Goal: Task Accomplishment & Management: Use online tool/utility

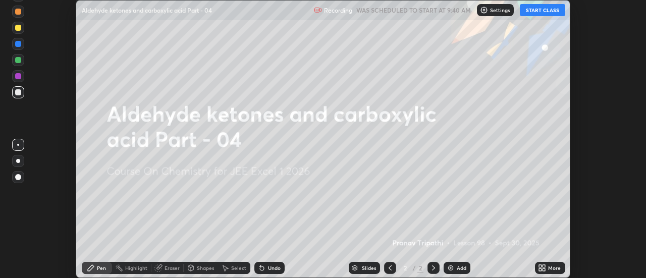
scroll to position [278, 645]
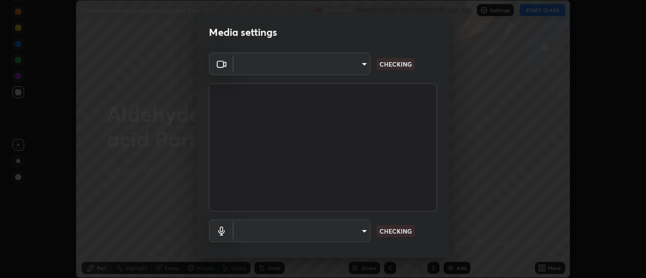
type input "0be616c92c2879d8fe19306c4b8383fc9b13f77197a30f876870ce6c7906effd"
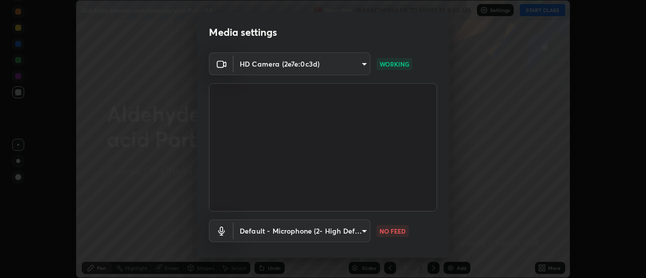
click at [340, 232] on body "Erase all Aldehyde ketones and carboxylic acid Part - 04 Recording WAS SCHEDULE…" at bounding box center [323, 139] width 646 height 278
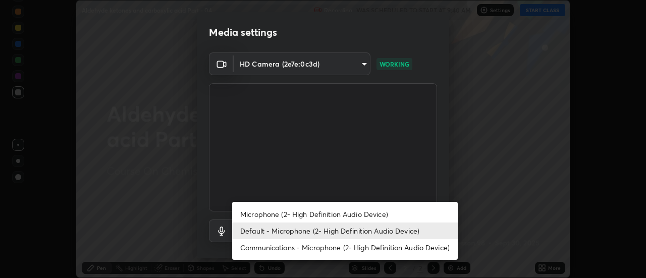
click at [306, 215] on li "Microphone (2- High Definition Audio Device)" at bounding box center [345, 214] width 226 height 17
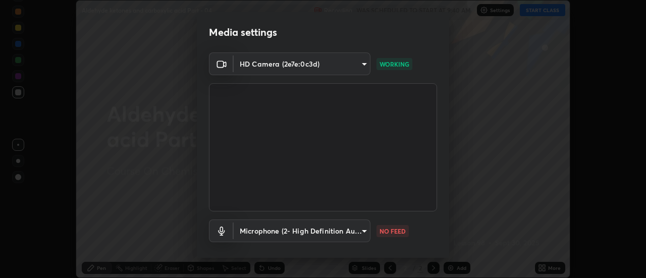
click at [300, 233] on body "Erase all Aldehyde ketones and carboxylic acid Part - 04 Recording WAS SCHEDULE…" at bounding box center [323, 139] width 646 height 278
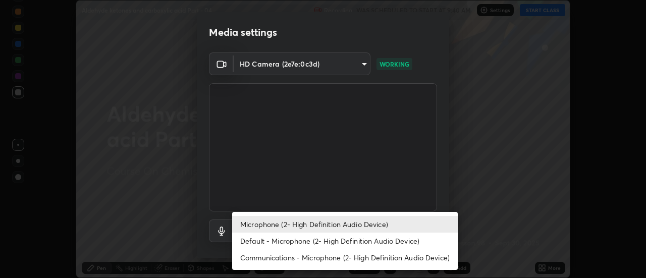
click at [294, 240] on li "Default - Microphone (2- High Definition Audio Device)" at bounding box center [345, 241] width 226 height 17
type input "default"
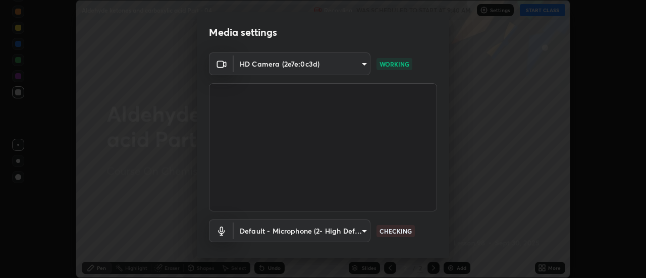
scroll to position [53, 0]
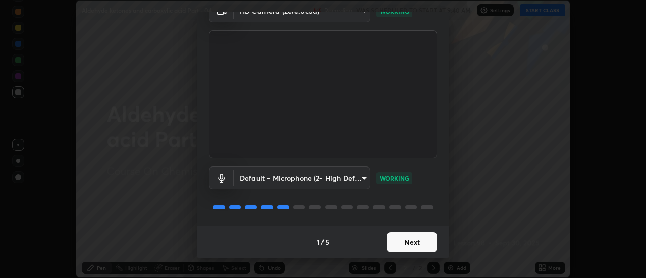
click at [417, 238] on button "Next" at bounding box center [411, 242] width 50 height 20
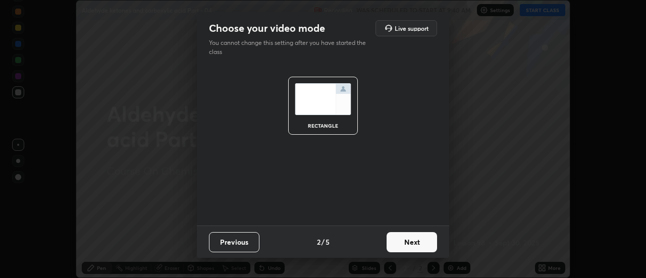
scroll to position [0, 0]
click at [417, 239] on button "Next" at bounding box center [411, 242] width 50 height 20
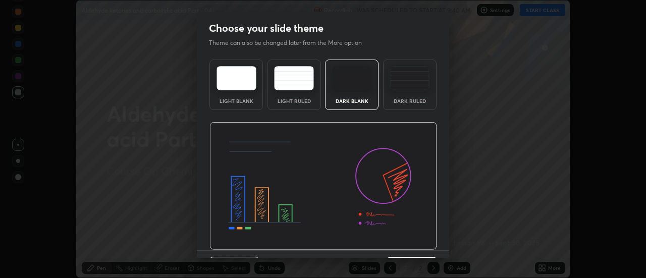
scroll to position [25, 0]
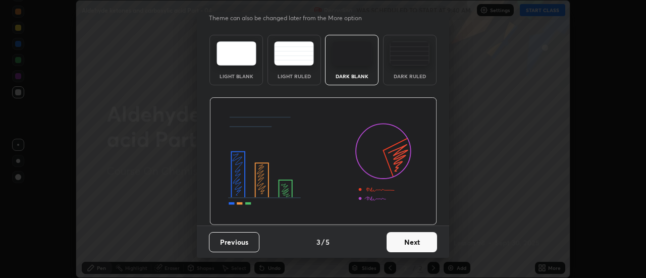
click at [414, 241] on button "Next" at bounding box center [411, 242] width 50 height 20
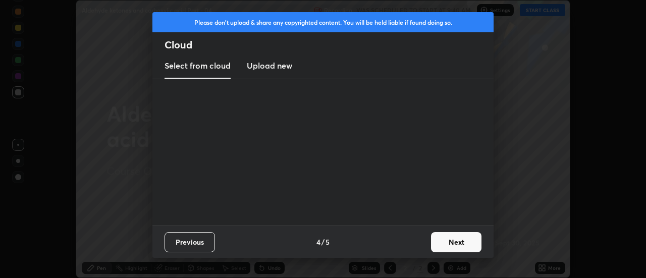
scroll to position [0, 0]
click at [444, 239] on button "Next" at bounding box center [456, 242] width 50 height 20
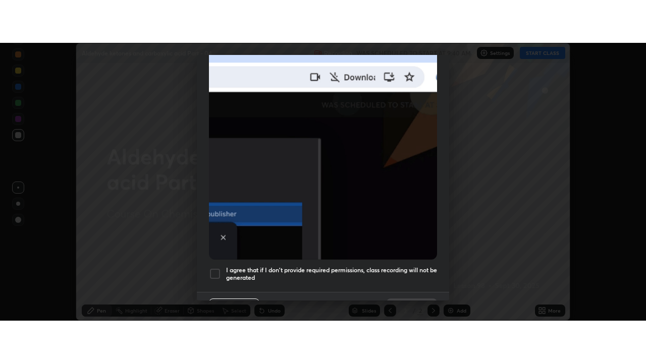
scroll to position [259, 0]
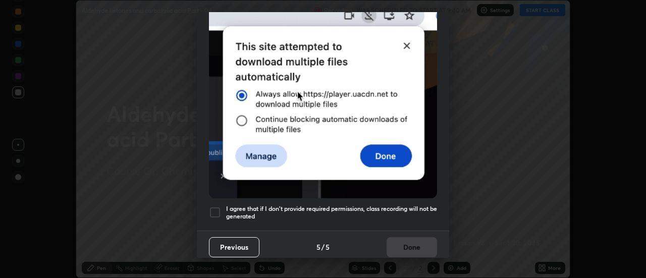
click at [220, 209] on div at bounding box center [215, 212] width 12 height 12
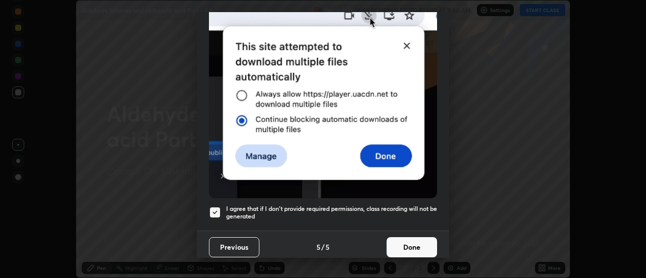
click at [412, 241] on button "Done" at bounding box center [411, 247] width 50 height 20
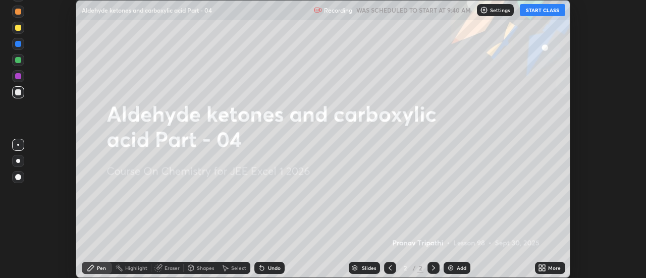
click at [541, 270] on icon at bounding box center [540, 269] width 3 height 3
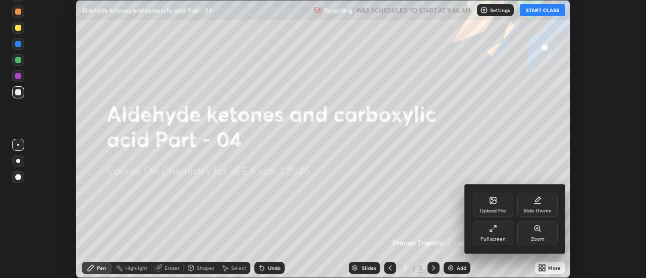
click at [496, 233] on div "Full screen" at bounding box center [493, 233] width 40 height 24
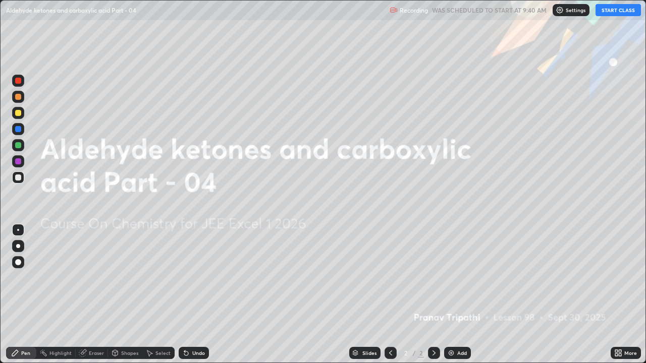
scroll to position [363, 646]
click at [608, 12] on button "START CLASS" at bounding box center [617, 10] width 45 height 12
click at [456, 277] on div "Add" at bounding box center [457, 353] width 27 height 12
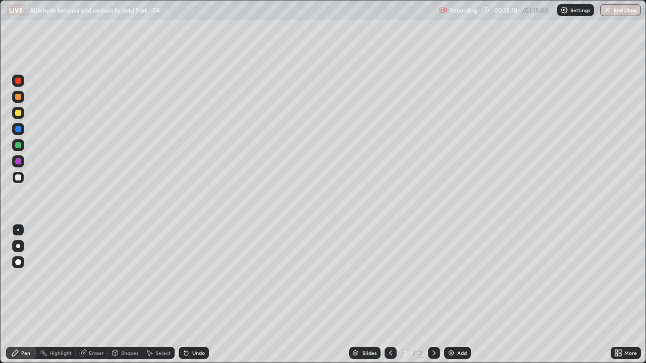
click at [22, 112] on div at bounding box center [18, 113] width 12 height 12
click at [97, 277] on div "Eraser" at bounding box center [92, 353] width 32 height 12
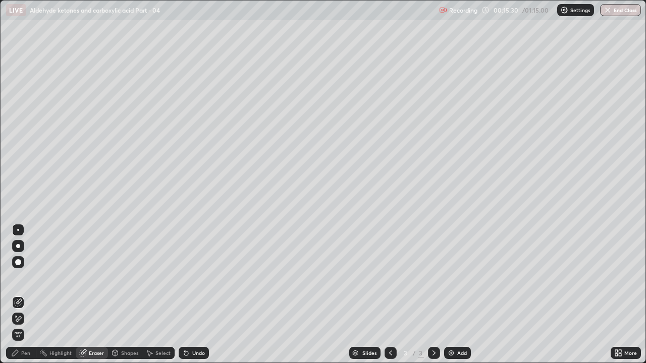
click at [25, 277] on div "Pen" at bounding box center [21, 353] width 30 height 12
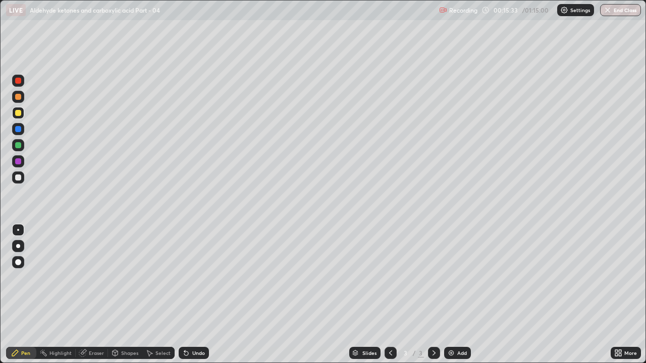
click at [18, 99] on div at bounding box center [18, 97] width 6 height 6
click at [88, 277] on div "Eraser" at bounding box center [92, 353] width 32 height 12
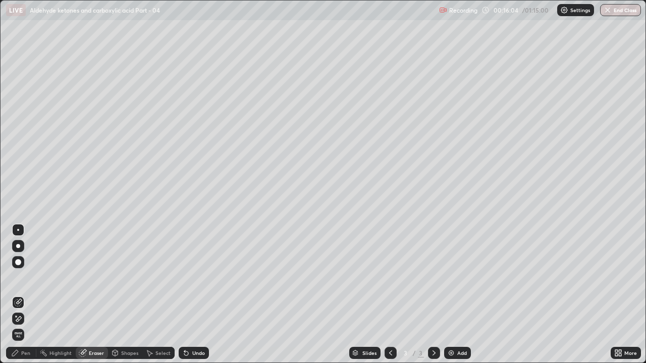
click at [21, 277] on div "Pen" at bounding box center [21, 353] width 30 height 12
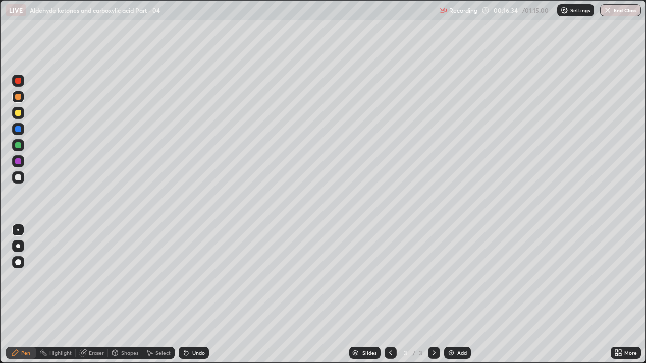
click at [20, 178] on div at bounding box center [18, 178] width 6 height 6
click at [19, 144] on div at bounding box center [18, 145] width 6 height 6
click at [100, 277] on div "Eraser" at bounding box center [96, 353] width 15 height 5
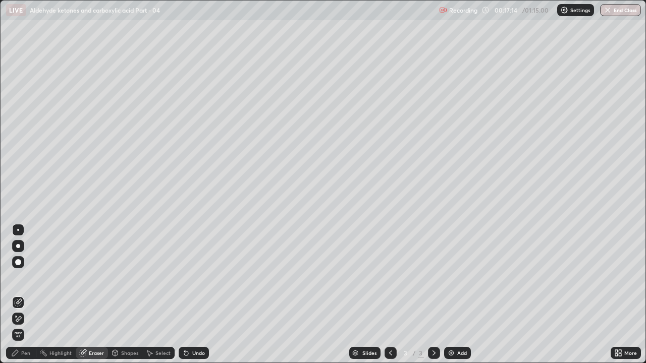
click at [23, 277] on div "Pen" at bounding box center [25, 353] width 9 height 5
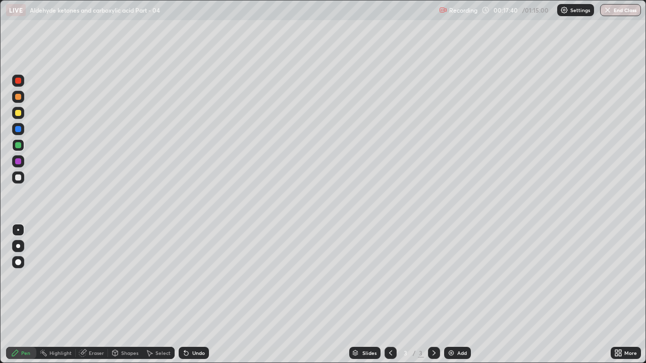
click at [94, 277] on div "Eraser" at bounding box center [96, 353] width 15 height 5
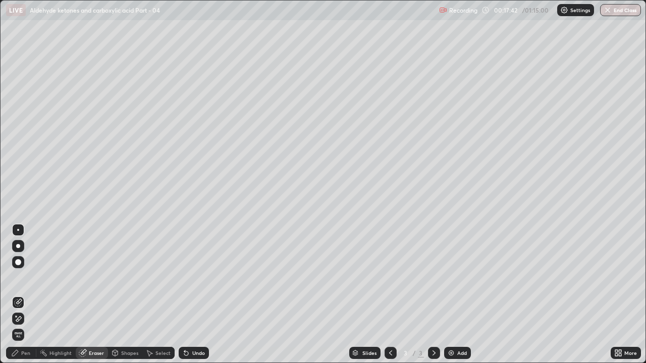
click at [32, 277] on div "Pen" at bounding box center [21, 353] width 30 height 12
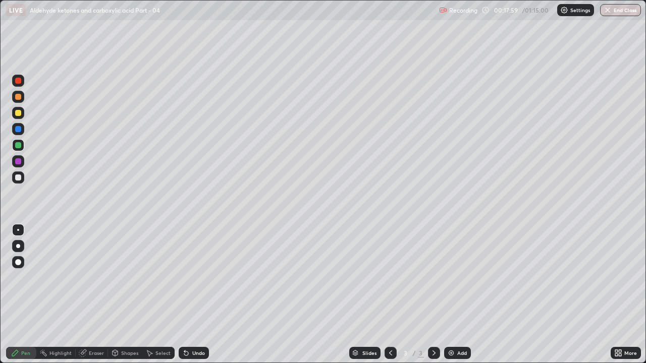
click at [22, 115] on div at bounding box center [18, 113] width 12 height 12
click at [19, 99] on div at bounding box center [18, 97] width 6 height 6
click at [97, 277] on div "Eraser" at bounding box center [96, 353] width 15 height 5
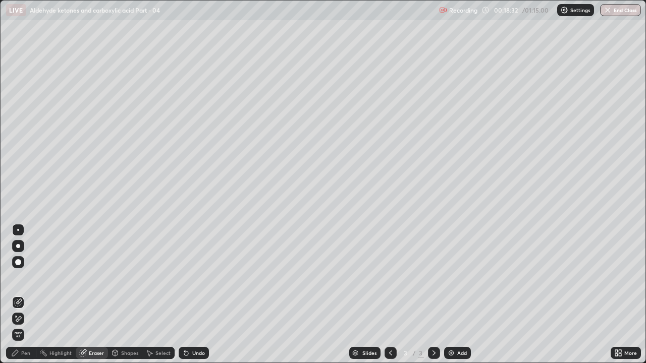
click at [24, 277] on div "Pen" at bounding box center [21, 353] width 30 height 12
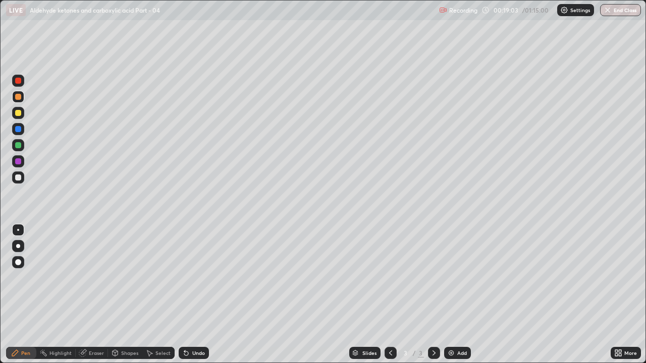
click at [18, 130] on div at bounding box center [18, 129] width 6 height 6
click at [461, 277] on div "Add" at bounding box center [462, 353] width 10 height 5
click at [22, 180] on div at bounding box center [18, 178] width 12 height 12
click at [21, 115] on div at bounding box center [18, 113] width 6 height 6
click at [459, 277] on div "Add" at bounding box center [462, 353] width 10 height 5
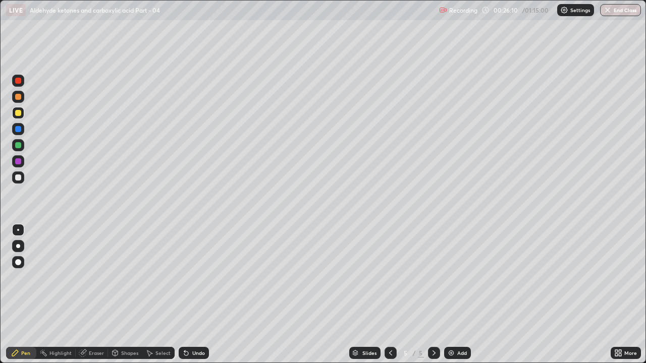
click at [95, 277] on div "Eraser" at bounding box center [96, 353] width 15 height 5
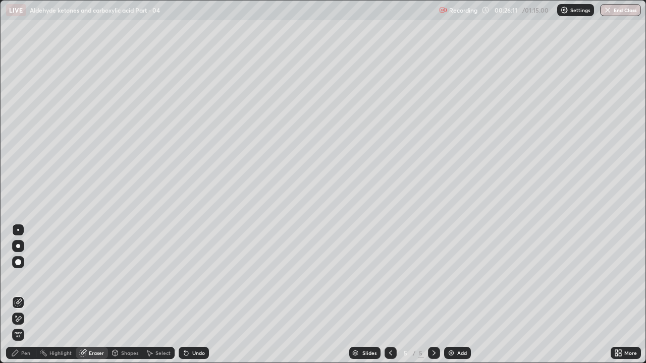
click at [28, 277] on div "Pen" at bounding box center [21, 353] width 30 height 12
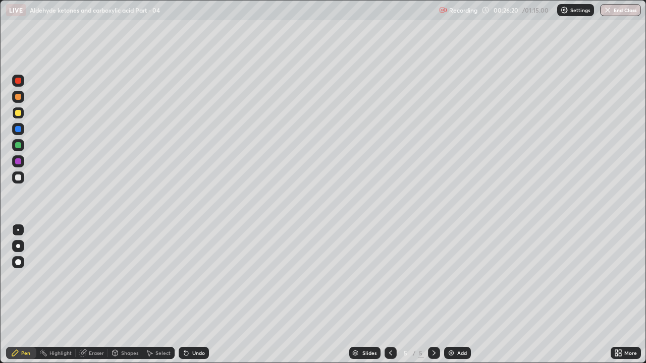
click at [92, 277] on div "Eraser" at bounding box center [92, 353] width 32 height 12
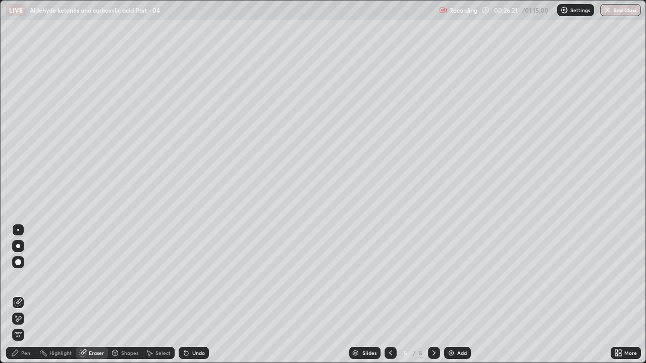
click at [26, 277] on div "Pen" at bounding box center [25, 353] width 9 height 5
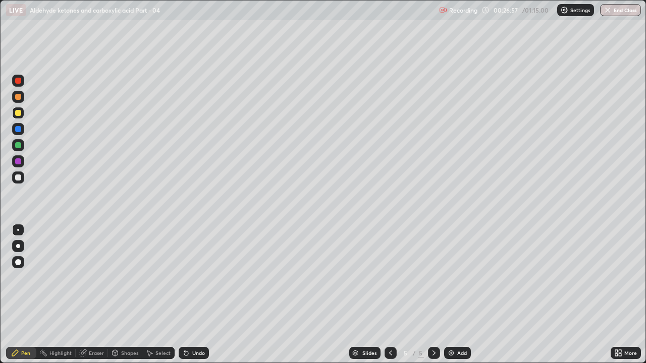
click at [393, 277] on icon at bounding box center [390, 353] width 8 height 8
click at [433, 277] on icon at bounding box center [434, 353] width 8 height 8
click at [457, 277] on div "Add" at bounding box center [462, 353] width 10 height 5
click at [19, 178] on div at bounding box center [18, 178] width 6 height 6
click at [93, 277] on div "Eraser" at bounding box center [96, 353] width 15 height 5
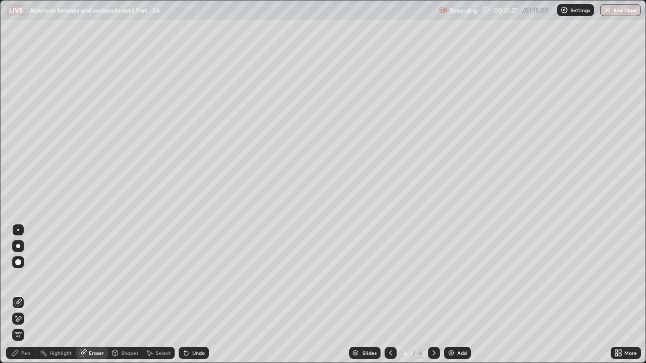
click at [26, 277] on div "Pen" at bounding box center [25, 353] width 9 height 5
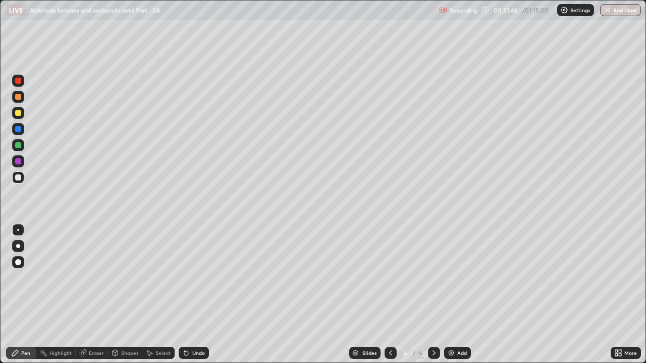
click at [19, 161] on div at bounding box center [18, 161] width 6 height 6
click at [15, 113] on div at bounding box center [18, 113] width 6 height 6
click at [21, 96] on div at bounding box center [18, 97] width 6 height 6
click at [23, 177] on div at bounding box center [18, 178] width 12 height 12
click at [22, 112] on div at bounding box center [18, 113] width 12 height 12
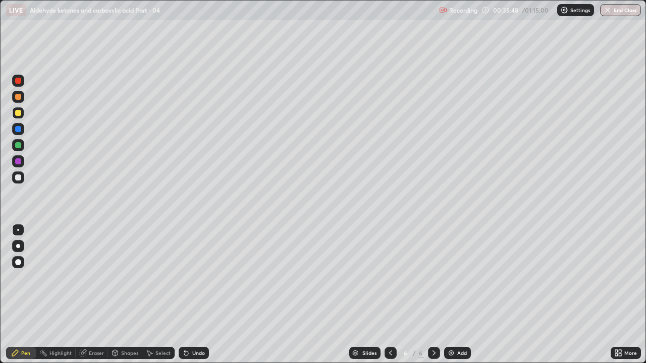
click at [17, 95] on div at bounding box center [18, 97] width 6 height 6
click at [19, 83] on div at bounding box center [18, 81] width 6 height 6
click at [458, 277] on div "Add" at bounding box center [462, 353] width 10 height 5
click at [19, 114] on div at bounding box center [18, 113] width 6 height 6
click at [84, 277] on icon at bounding box center [83, 353] width 8 height 8
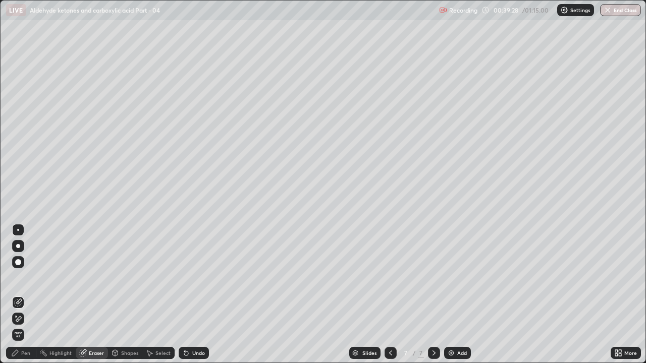
click at [24, 277] on div "Pen" at bounding box center [21, 353] width 30 height 12
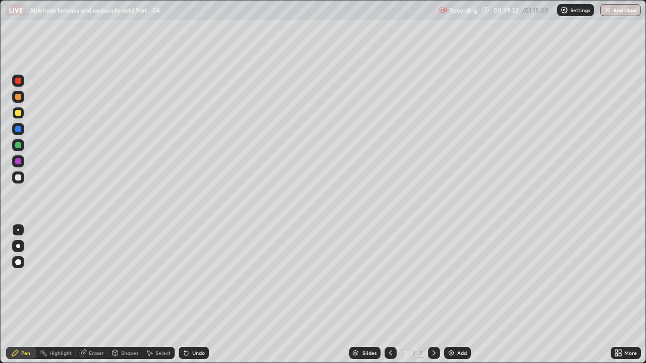
click at [395, 277] on div at bounding box center [390, 353] width 12 height 12
click at [438, 277] on div at bounding box center [434, 353] width 12 height 12
click at [23, 147] on div at bounding box center [18, 145] width 12 height 12
click at [19, 113] on div at bounding box center [18, 113] width 6 height 6
click at [20, 82] on div at bounding box center [18, 81] width 6 height 6
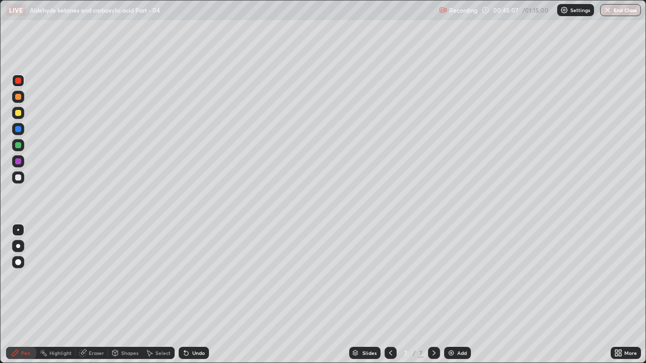
click at [457, 277] on div "Add" at bounding box center [462, 353] width 10 height 5
click at [18, 146] on div at bounding box center [18, 145] width 6 height 6
click at [93, 277] on div "Eraser" at bounding box center [96, 353] width 15 height 5
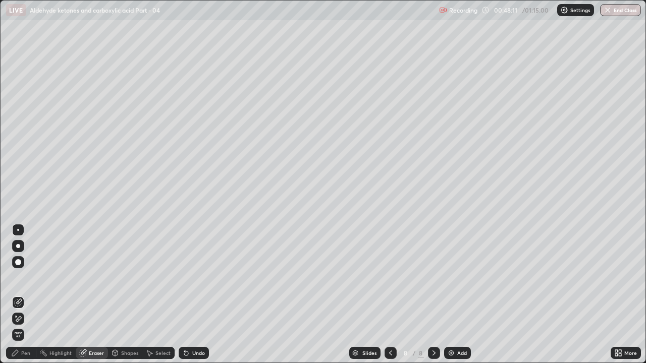
click at [24, 277] on div "Pen" at bounding box center [25, 353] width 9 height 5
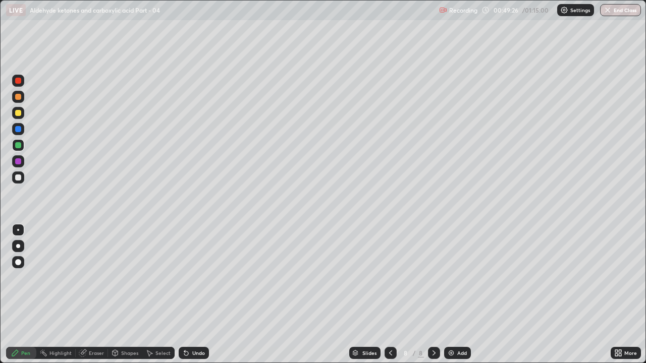
click at [461, 277] on div "Add" at bounding box center [462, 353] width 10 height 5
click at [17, 116] on div at bounding box center [18, 113] width 6 height 6
click at [93, 277] on div "Eraser" at bounding box center [96, 353] width 15 height 5
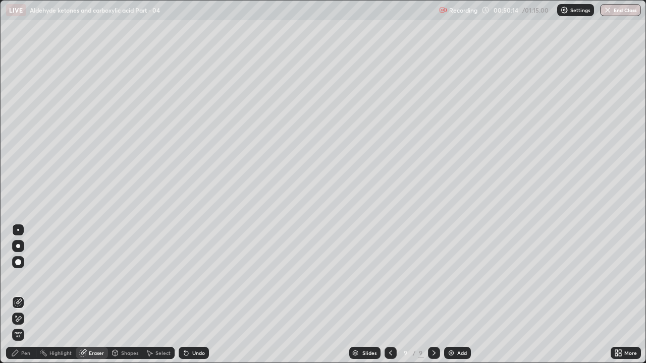
click at [25, 277] on div "Pen" at bounding box center [25, 353] width 9 height 5
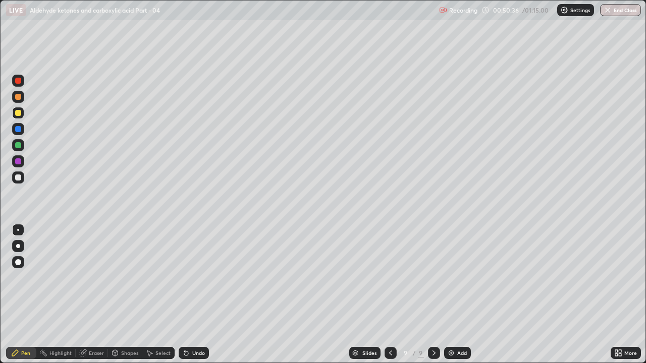
click at [20, 98] on div at bounding box center [18, 97] width 6 height 6
click at [17, 143] on div at bounding box center [18, 145] width 6 height 6
click at [458, 277] on div "Add" at bounding box center [457, 353] width 27 height 12
click at [17, 111] on div at bounding box center [18, 113] width 6 height 6
click at [22, 130] on div at bounding box center [18, 129] width 12 height 12
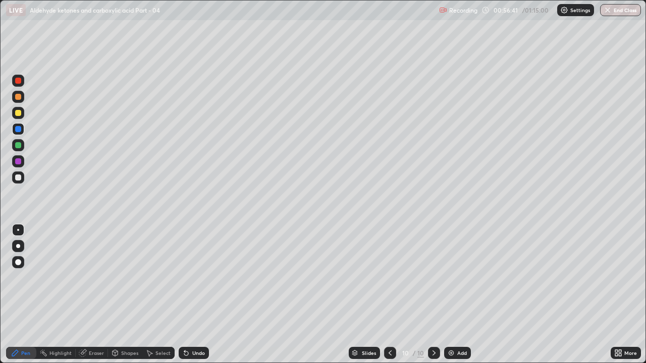
click at [95, 277] on div "Eraser" at bounding box center [96, 353] width 15 height 5
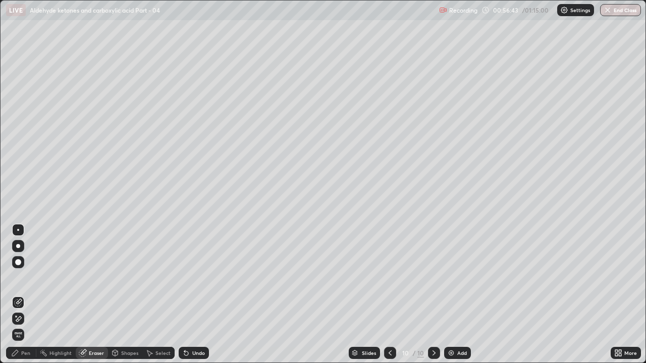
click at [40, 277] on circle at bounding box center [40, 352] width 1 height 1
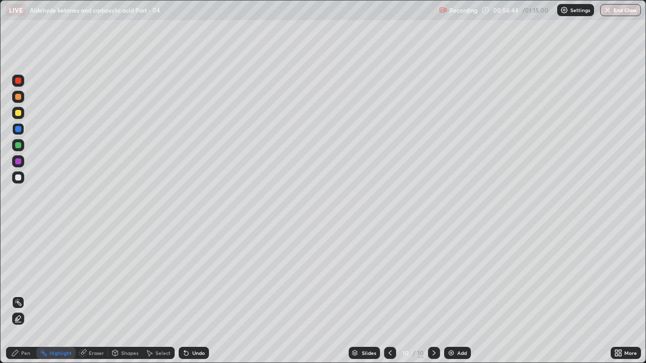
click at [25, 277] on div "Pen" at bounding box center [25, 353] width 9 height 5
click at [22, 162] on div at bounding box center [18, 161] width 12 height 12
click at [20, 113] on div at bounding box center [18, 113] width 6 height 6
click at [19, 95] on div at bounding box center [18, 97] width 6 height 6
click at [20, 115] on div at bounding box center [18, 113] width 6 height 6
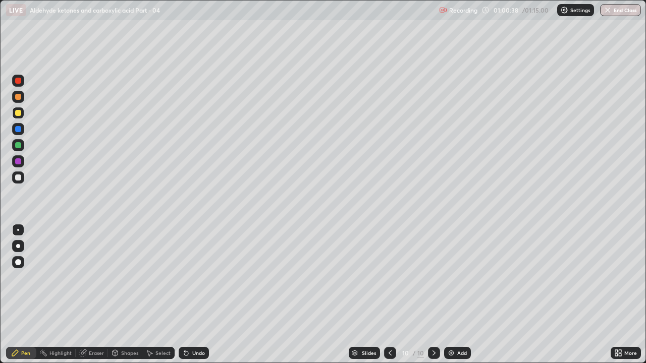
click at [19, 128] on div at bounding box center [18, 129] width 6 height 6
click at [19, 145] on div at bounding box center [18, 145] width 6 height 6
click at [459, 277] on div "Add" at bounding box center [457, 353] width 27 height 12
click at [20, 178] on div at bounding box center [18, 178] width 6 height 6
click at [19, 112] on div at bounding box center [18, 113] width 6 height 6
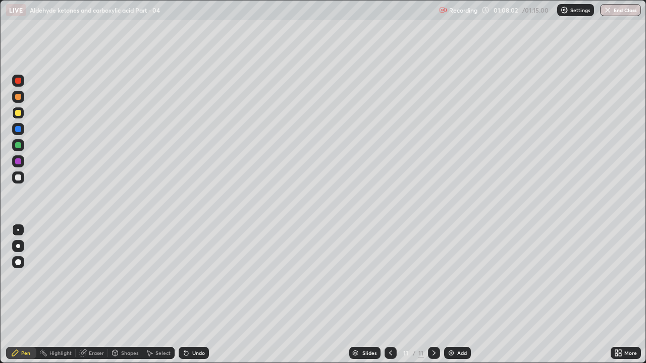
click at [13, 92] on div at bounding box center [18, 97] width 12 height 16
click at [99, 277] on div "Eraser" at bounding box center [92, 353] width 32 height 12
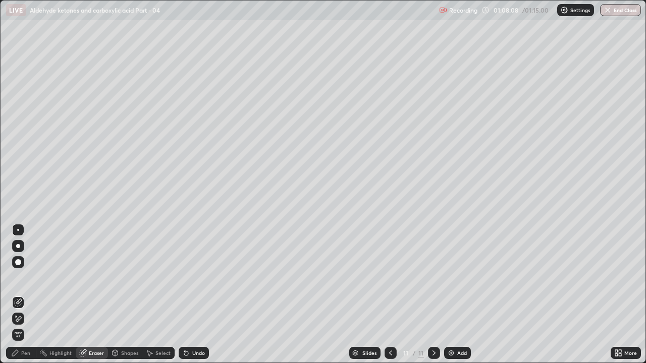
click at [28, 277] on div "Pen" at bounding box center [25, 353] width 9 height 5
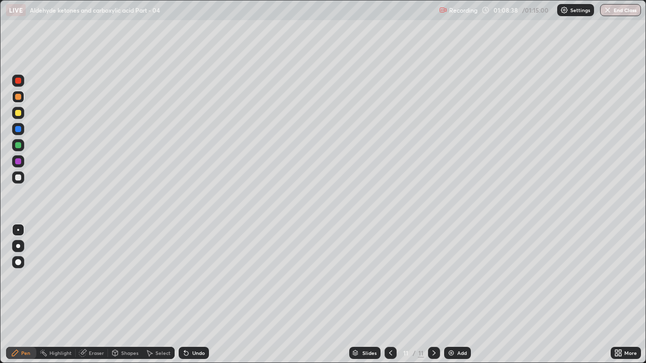
click at [22, 114] on div at bounding box center [18, 113] width 12 height 12
click at [95, 277] on div "Eraser" at bounding box center [96, 353] width 15 height 5
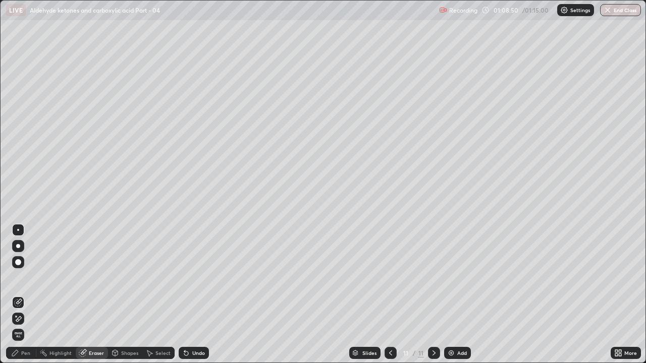
click at [24, 277] on div "Pen" at bounding box center [25, 353] width 9 height 5
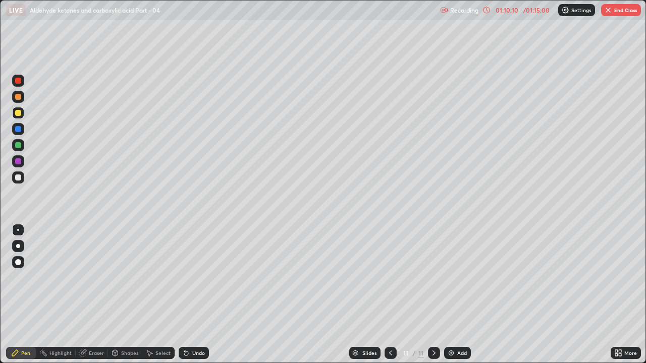
click at [21, 147] on div at bounding box center [18, 145] width 12 height 12
click at [16, 113] on div at bounding box center [18, 113] width 6 height 6
click at [394, 277] on div at bounding box center [390, 353] width 12 height 12
click at [433, 277] on icon at bounding box center [434, 353] width 8 height 8
click at [460, 277] on div "Add" at bounding box center [462, 353] width 10 height 5
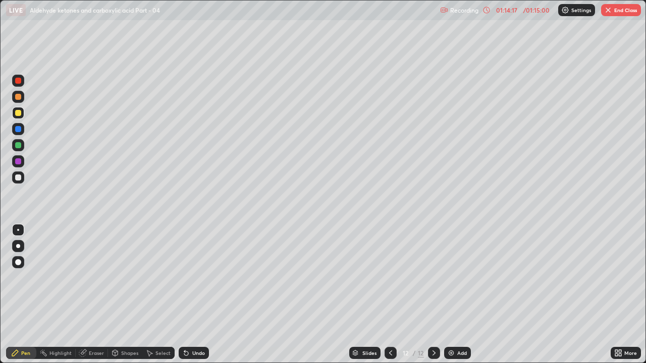
click at [19, 179] on div at bounding box center [18, 178] width 6 height 6
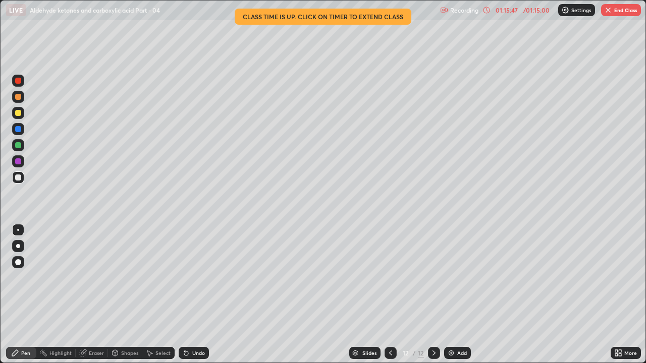
click at [24, 116] on div at bounding box center [18, 113] width 12 height 12
click at [17, 96] on div at bounding box center [18, 97] width 6 height 6
click at [16, 162] on div at bounding box center [18, 161] width 6 height 6
click at [24, 178] on div at bounding box center [18, 178] width 12 height 12
click at [19, 114] on div at bounding box center [18, 113] width 6 height 6
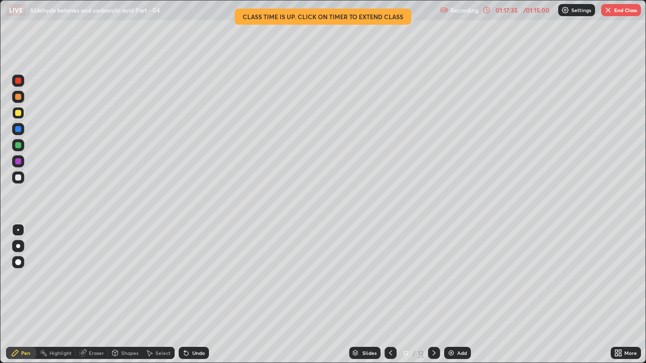
click at [18, 162] on div at bounding box center [18, 161] width 6 height 6
click at [618, 11] on button "End Class" at bounding box center [621, 10] width 40 height 12
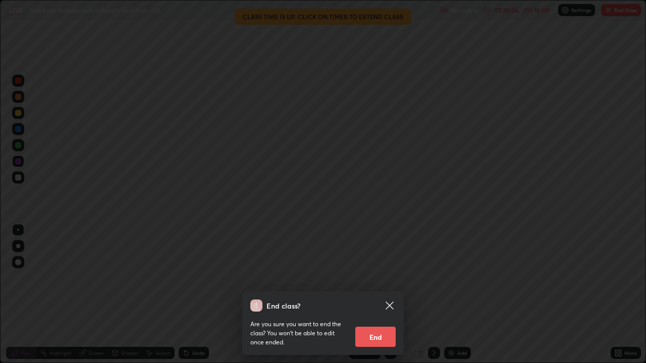
click at [393, 277] on button "End" at bounding box center [375, 337] width 40 height 20
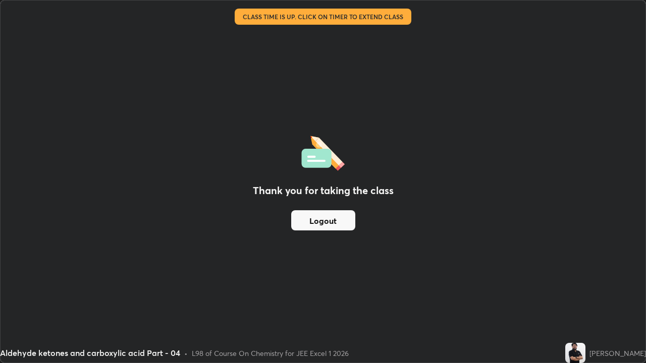
click at [319, 220] on button "Logout" at bounding box center [323, 220] width 64 height 20
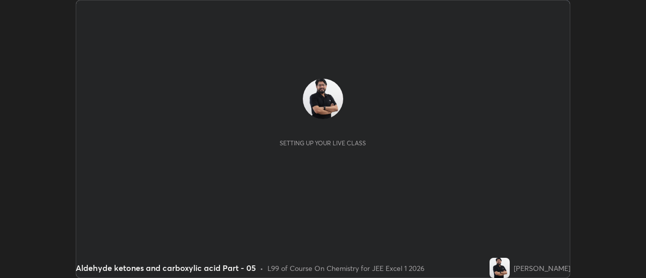
scroll to position [278, 645]
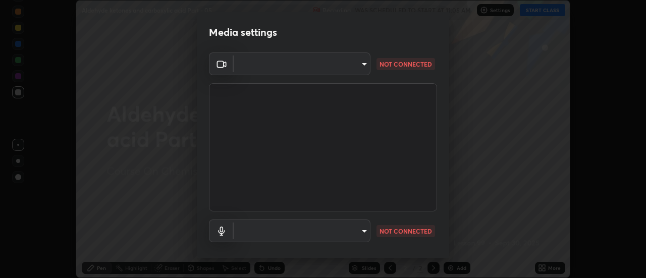
type input "0be616c92c2879d8fe19306c4b8383fc9b13f77197a30f876870ce6c7906effd"
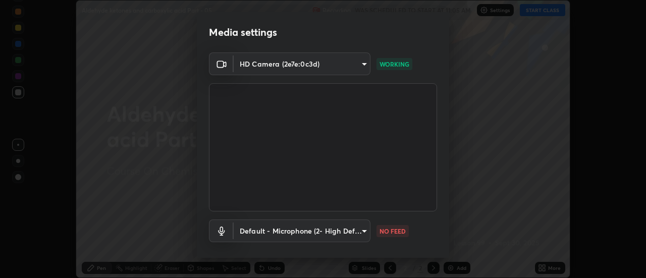
click at [323, 229] on body "Erase all Aldehyde ketones and carboxylic acid Part - 05 Recording WAS SCHEDULE…" at bounding box center [323, 139] width 646 height 278
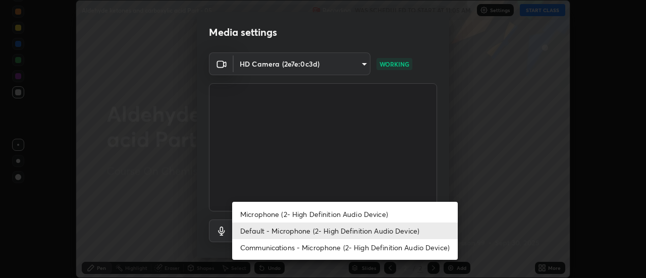
click at [275, 217] on li "Microphone (2- High Definition Audio Device)" at bounding box center [345, 214] width 226 height 17
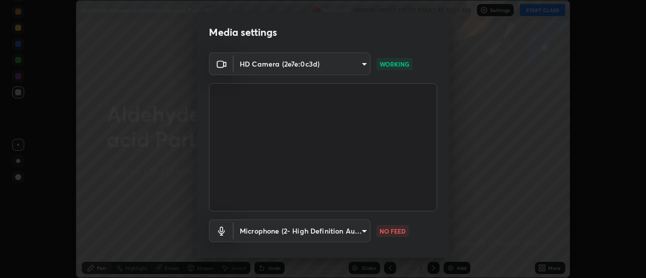
click at [258, 230] on body "Erase all Aldehyde ketones and carboxylic acid Part - 05 Recording WAS SCHEDULE…" at bounding box center [323, 139] width 646 height 278
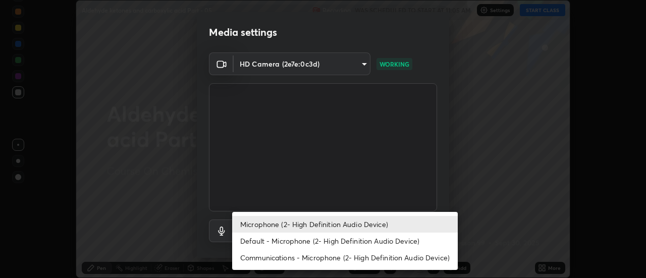
click at [252, 240] on li "Default - Microphone (2- High Definition Audio Device)" at bounding box center [345, 241] width 226 height 17
type input "default"
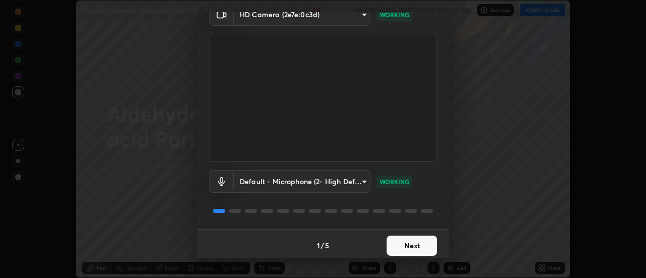
scroll to position [53, 0]
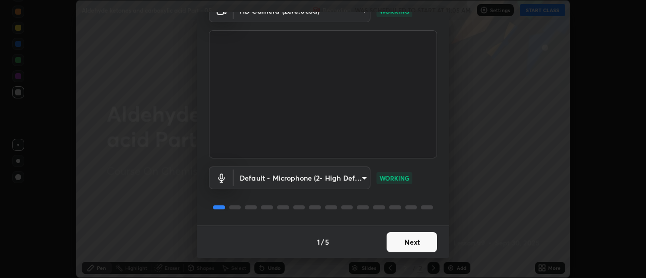
click at [408, 245] on button "Next" at bounding box center [411, 242] width 50 height 20
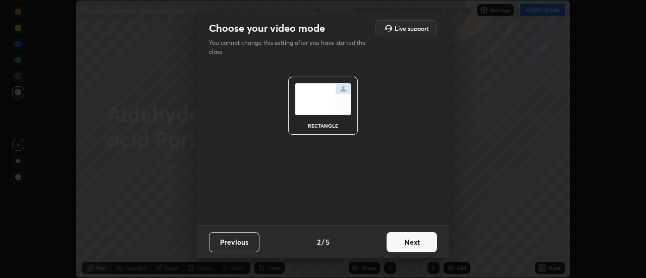
scroll to position [0, 0]
click at [420, 239] on button "Next" at bounding box center [411, 242] width 50 height 20
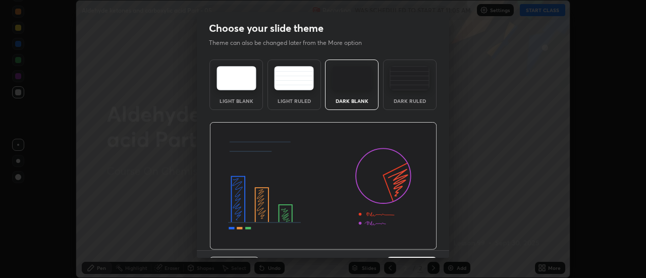
scroll to position [25, 0]
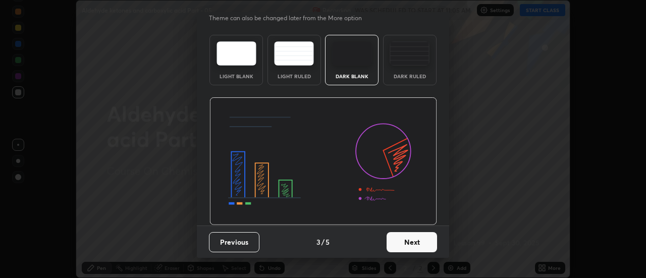
click at [423, 244] on button "Next" at bounding box center [411, 242] width 50 height 20
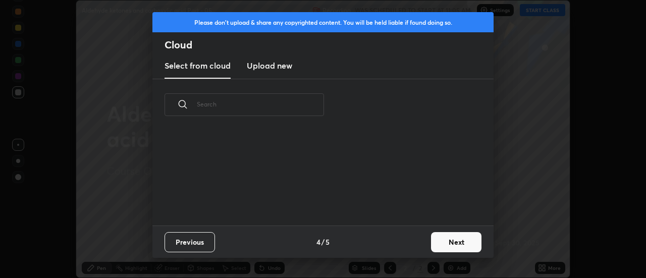
click at [456, 238] on button "Next" at bounding box center [456, 242] width 50 height 20
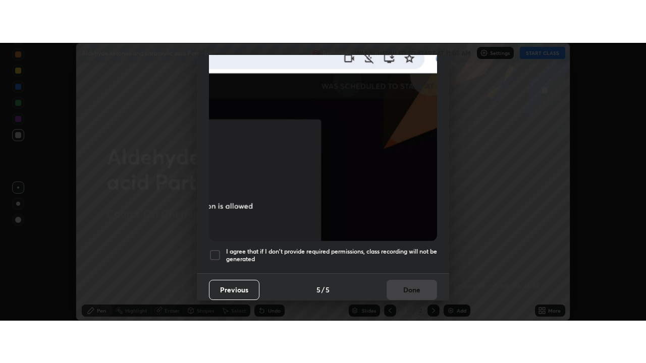
scroll to position [257, 0]
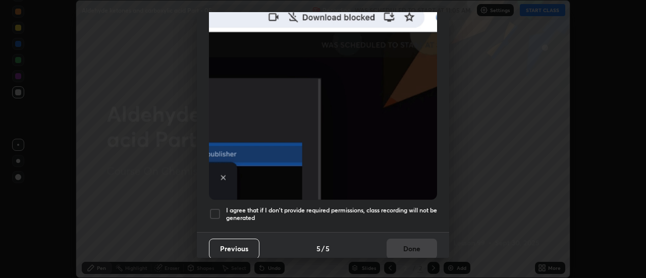
click at [220, 210] on div at bounding box center [215, 214] width 12 height 12
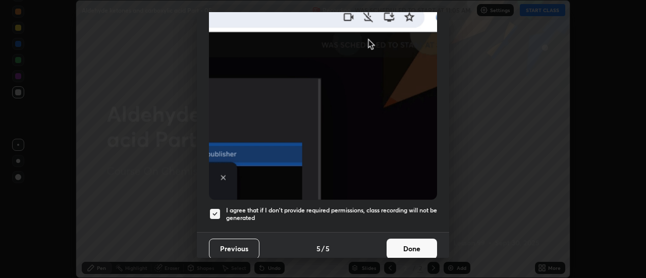
click at [410, 239] on button "Done" at bounding box center [411, 249] width 50 height 20
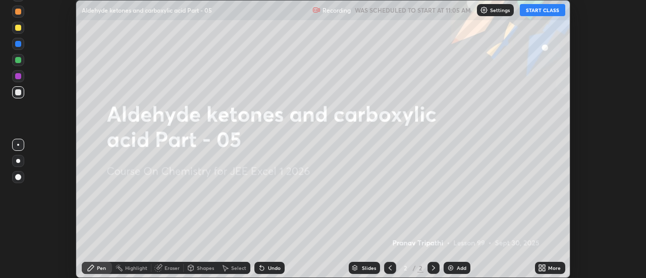
click at [540, 266] on icon at bounding box center [540, 266] width 3 height 3
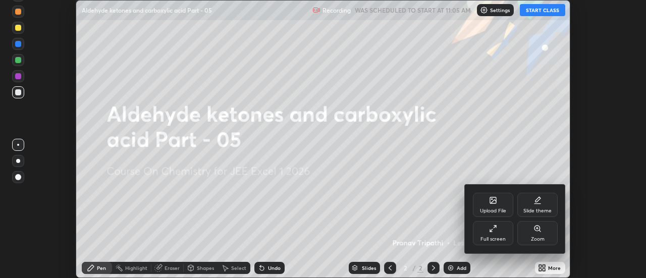
click at [497, 231] on div "Full screen" at bounding box center [493, 233] width 40 height 24
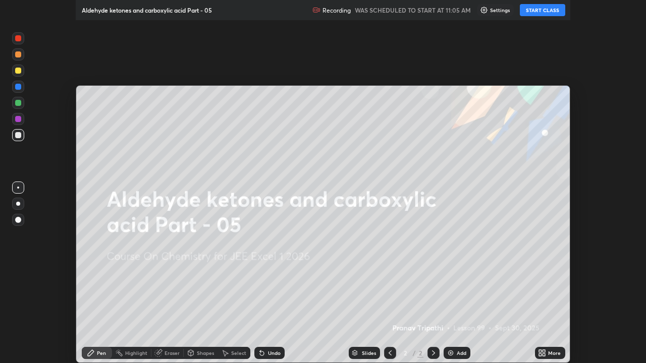
scroll to position [363, 646]
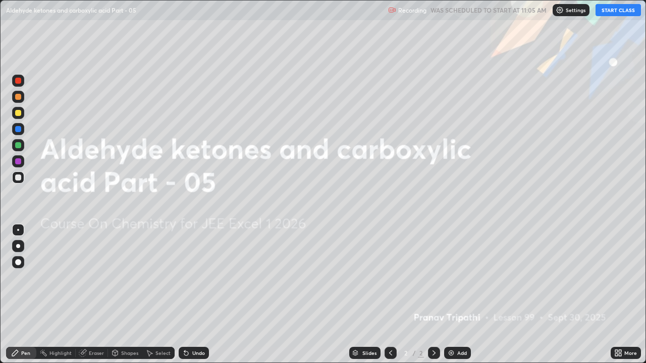
click at [607, 13] on button "START CLASS" at bounding box center [617, 10] width 45 height 12
click at [458, 277] on div "Add" at bounding box center [462, 353] width 10 height 5
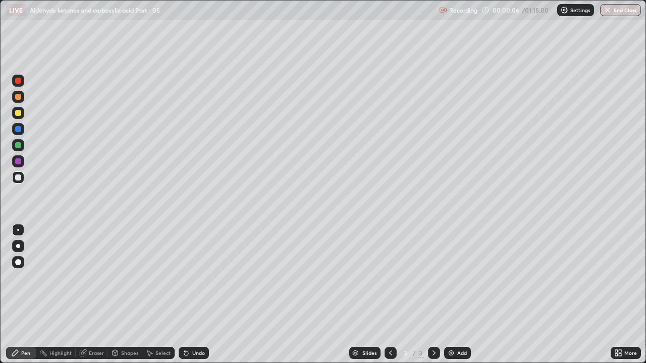
click at [19, 113] on div at bounding box center [18, 113] width 6 height 6
click at [91, 277] on div "Eraser" at bounding box center [96, 353] width 15 height 5
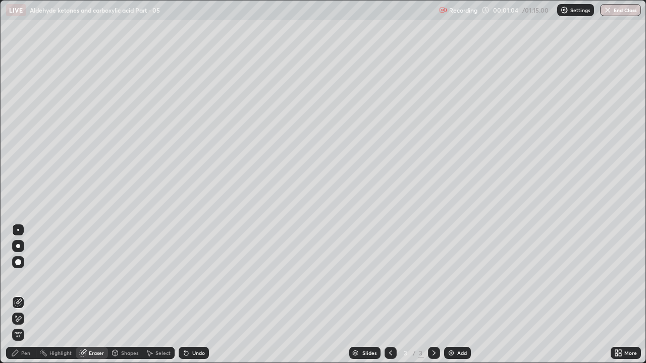
click at [25, 277] on div "Pen" at bounding box center [25, 353] width 9 height 5
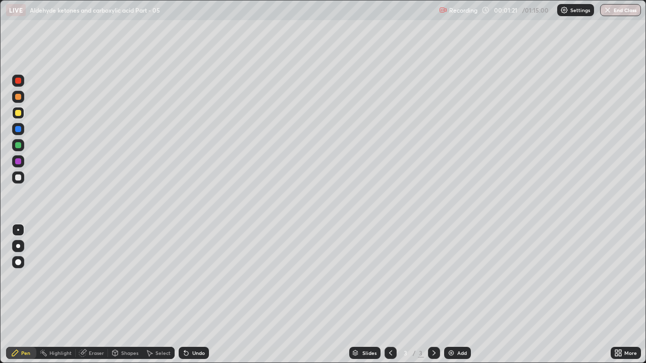
click at [19, 144] on div at bounding box center [18, 145] width 6 height 6
click at [18, 114] on div at bounding box center [18, 113] width 6 height 6
click at [22, 98] on div at bounding box center [18, 97] width 12 height 12
click at [93, 277] on div "Eraser" at bounding box center [96, 353] width 15 height 5
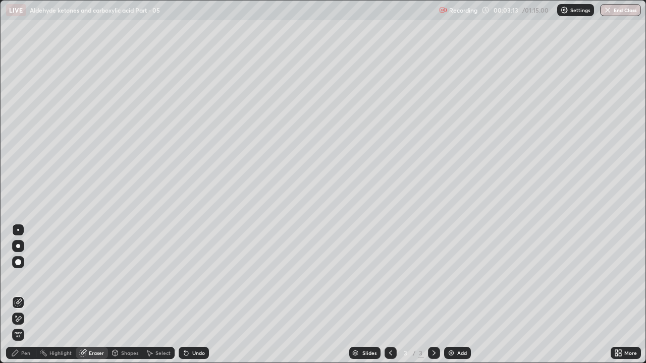
click at [28, 277] on div "Pen" at bounding box center [25, 353] width 9 height 5
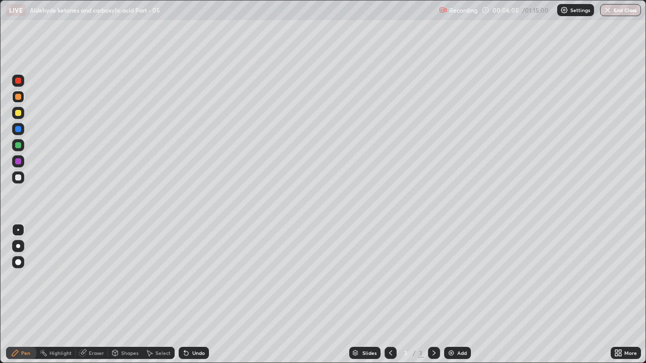
click at [20, 112] on div at bounding box center [18, 113] width 6 height 6
click at [460, 277] on div "Add" at bounding box center [457, 353] width 27 height 12
click at [95, 277] on div "Eraser" at bounding box center [96, 353] width 15 height 5
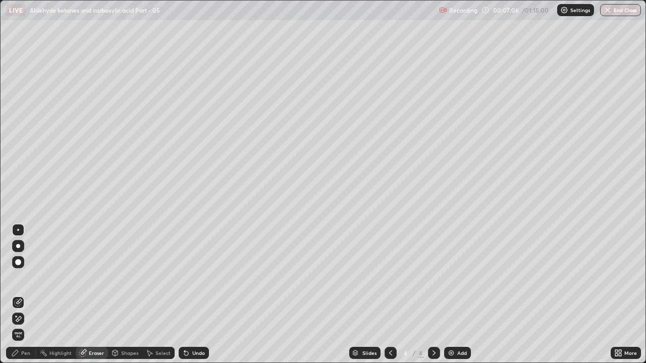
click at [29, 277] on div "Pen" at bounding box center [25, 353] width 9 height 5
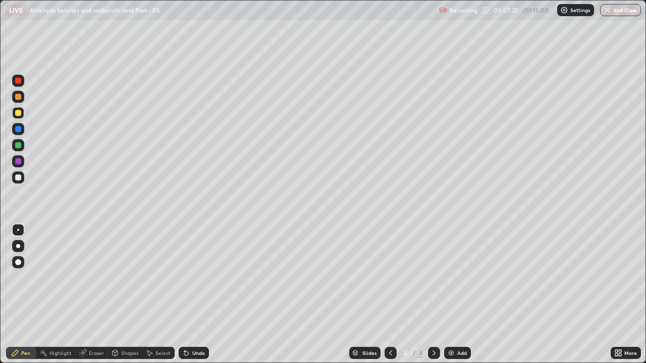
click at [18, 96] on div at bounding box center [18, 97] width 6 height 6
click at [17, 115] on div at bounding box center [18, 113] width 6 height 6
click at [22, 98] on div at bounding box center [18, 97] width 12 height 12
click at [20, 144] on div at bounding box center [18, 145] width 6 height 6
click at [23, 115] on div at bounding box center [18, 113] width 12 height 12
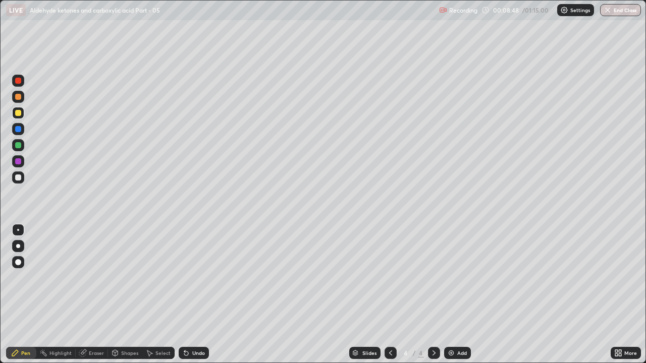
click at [20, 98] on div at bounding box center [18, 97] width 6 height 6
click at [20, 113] on div at bounding box center [18, 113] width 6 height 6
click at [20, 176] on div at bounding box center [18, 178] width 6 height 6
click at [393, 277] on div at bounding box center [390, 353] width 12 height 12
click at [437, 277] on div at bounding box center [434, 353] width 12 height 12
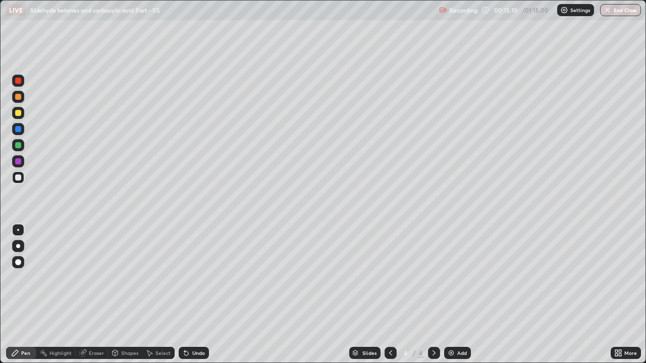
click at [428, 277] on div at bounding box center [434, 353] width 12 height 12
click at [395, 277] on div at bounding box center [390, 353] width 12 height 12
click at [434, 277] on icon at bounding box center [434, 353] width 8 height 8
click at [458, 277] on div "Add" at bounding box center [462, 353] width 10 height 5
click at [22, 112] on div at bounding box center [18, 113] width 12 height 12
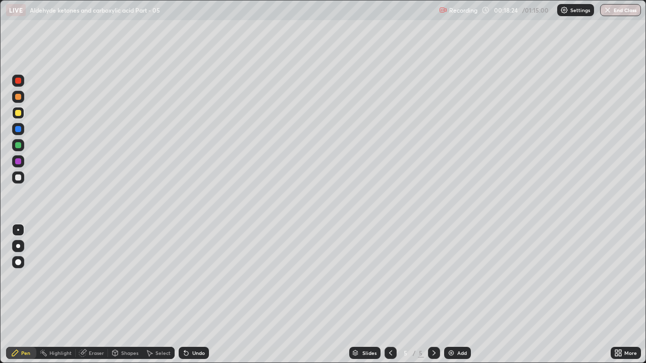
click at [97, 277] on div "Eraser" at bounding box center [96, 353] width 15 height 5
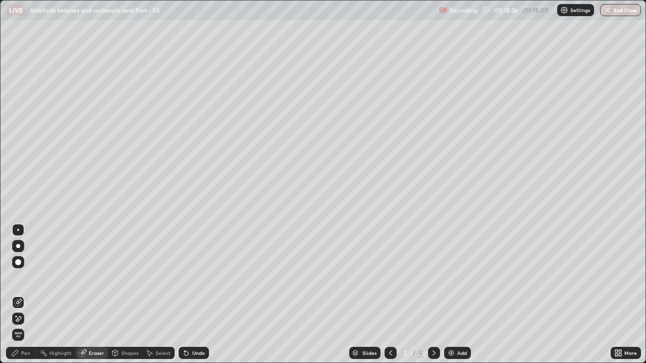
click at [23, 277] on div "Pen" at bounding box center [21, 353] width 30 height 12
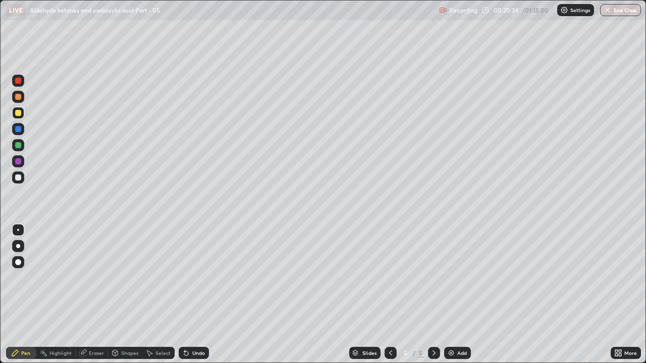
click at [19, 145] on div at bounding box center [18, 145] width 6 height 6
click at [458, 277] on div "Add" at bounding box center [457, 353] width 27 height 12
click at [97, 277] on div "Eraser" at bounding box center [96, 353] width 15 height 5
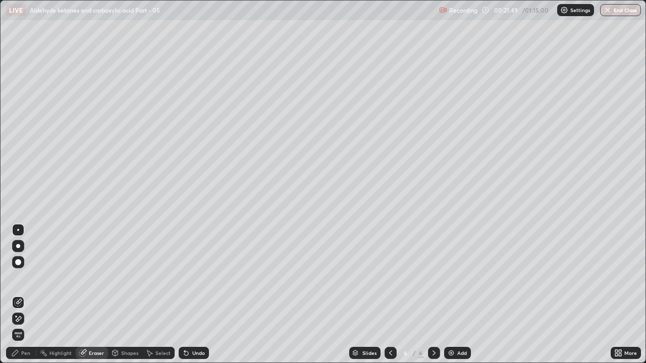
click at [28, 277] on div "Pen" at bounding box center [25, 353] width 9 height 5
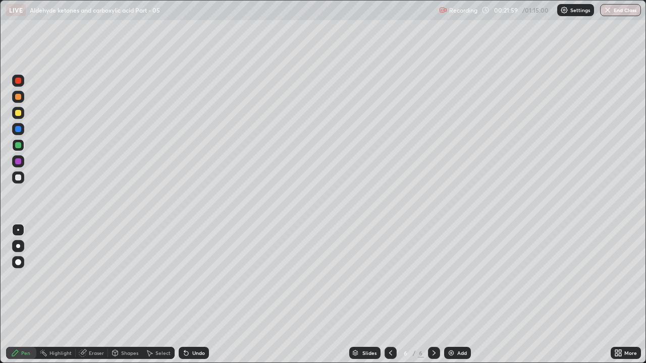
click at [92, 277] on div "Eraser" at bounding box center [96, 353] width 15 height 5
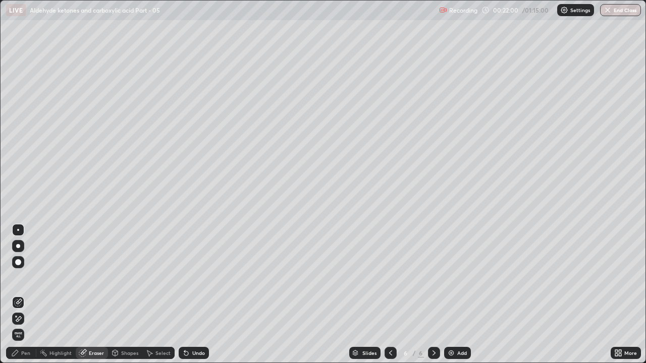
click at [22, 277] on div "Pen" at bounding box center [25, 353] width 9 height 5
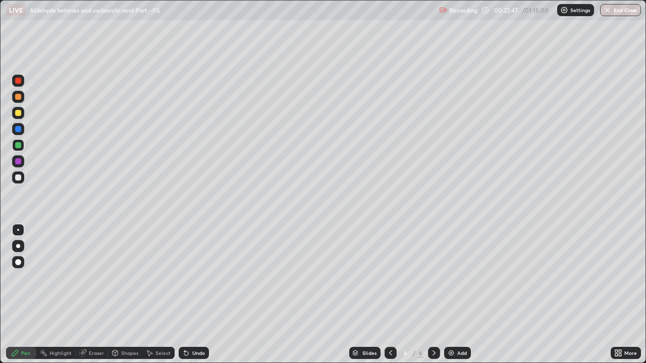
click at [19, 113] on div at bounding box center [18, 113] width 6 height 6
click at [19, 144] on div at bounding box center [18, 145] width 6 height 6
click at [22, 174] on div at bounding box center [18, 178] width 12 height 12
click at [17, 112] on div at bounding box center [18, 113] width 6 height 6
click at [22, 147] on div at bounding box center [18, 145] width 12 height 12
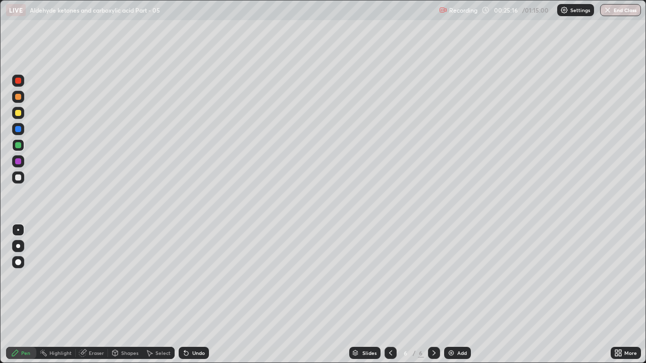
click at [91, 277] on div "Eraser" at bounding box center [96, 353] width 15 height 5
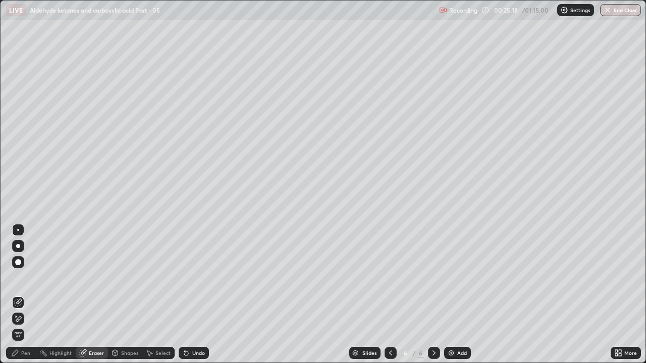
click at [26, 277] on div "Pen" at bounding box center [25, 353] width 9 height 5
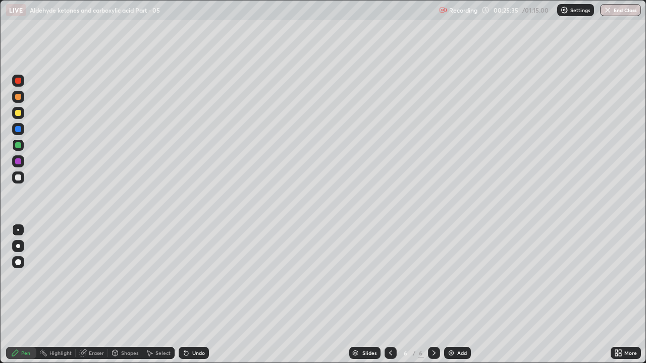
click at [100, 277] on div "Eraser" at bounding box center [96, 353] width 15 height 5
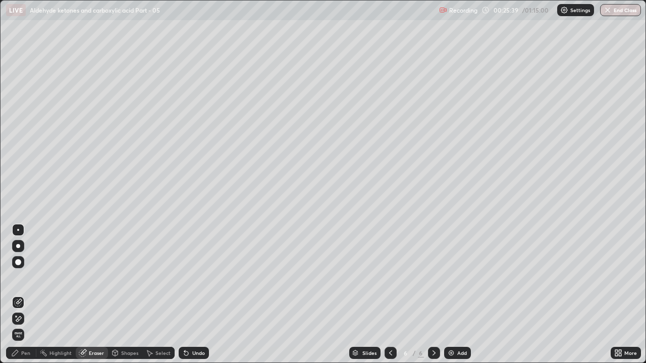
click at [29, 277] on div "Pen" at bounding box center [21, 353] width 30 height 12
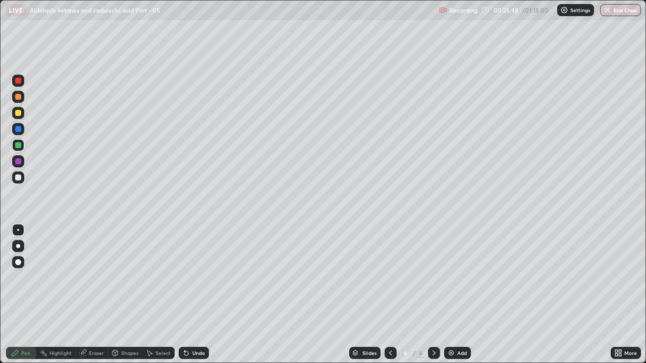
click at [22, 179] on div at bounding box center [18, 178] width 12 height 12
click at [461, 277] on div "Add" at bounding box center [462, 353] width 10 height 5
click at [18, 114] on div at bounding box center [18, 113] width 6 height 6
click at [22, 101] on div at bounding box center [18, 97] width 12 height 12
click at [17, 144] on div at bounding box center [18, 145] width 6 height 6
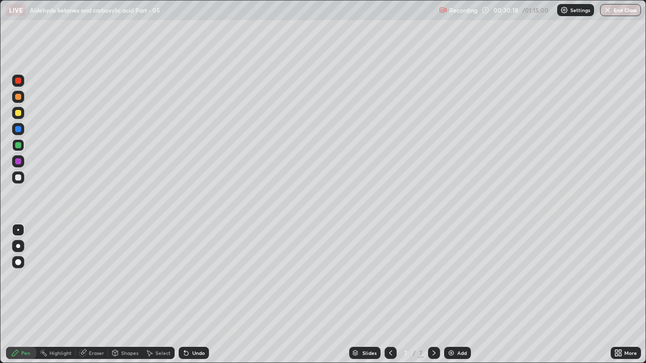
click at [20, 110] on div at bounding box center [18, 113] width 6 height 6
click at [21, 78] on div at bounding box center [18, 81] width 12 height 12
click at [66, 277] on div "Highlight" at bounding box center [60, 353] width 22 height 5
click at [457, 277] on div "Add" at bounding box center [462, 353] width 10 height 5
click at [28, 277] on div "Pen" at bounding box center [25, 353] width 9 height 5
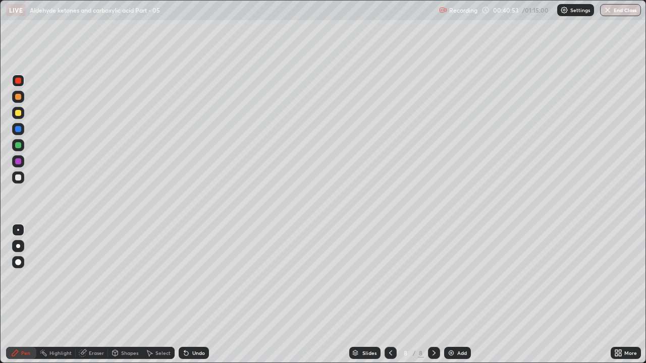
click at [21, 179] on div at bounding box center [18, 178] width 6 height 6
click at [18, 113] on div at bounding box center [18, 113] width 6 height 6
click at [19, 144] on div at bounding box center [18, 145] width 6 height 6
click at [19, 113] on div at bounding box center [18, 113] width 6 height 6
click at [23, 146] on div at bounding box center [18, 145] width 12 height 12
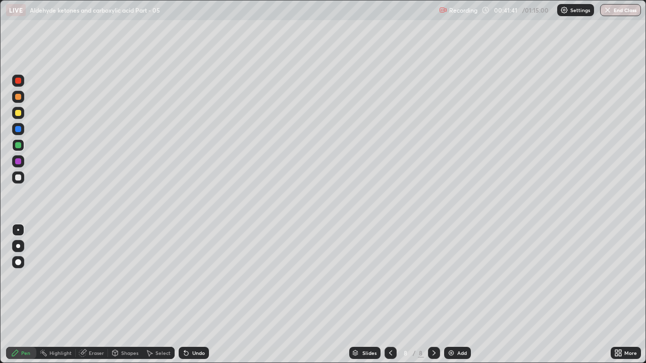
click at [17, 96] on div at bounding box center [18, 97] width 6 height 6
click at [457, 277] on div "Add" at bounding box center [462, 353] width 10 height 5
click at [19, 180] on div at bounding box center [18, 178] width 6 height 6
click at [95, 277] on div "Eraser" at bounding box center [92, 353] width 32 height 12
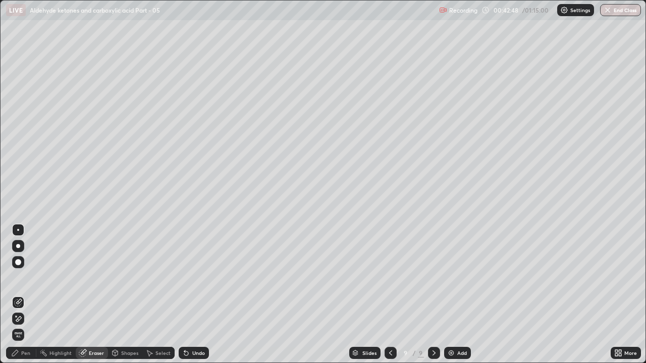
click at [28, 277] on div "Pen" at bounding box center [25, 353] width 9 height 5
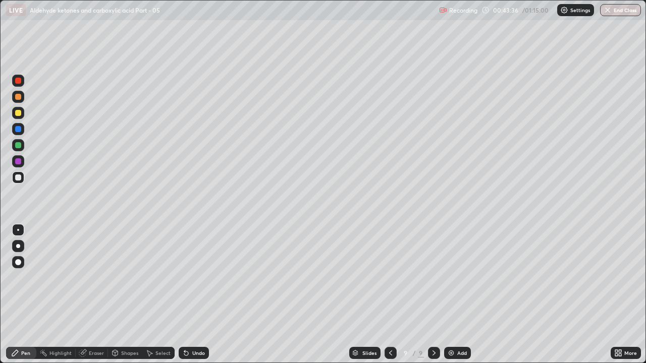
click at [20, 147] on div at bounding box center [18, 145] width 6 height 6
click at [15, 115] on div at bounding box center [18, 113] width 12 height 12
click at [94, 277] on div "Eraser" at bounding box center [96, 353] width 15 height 5
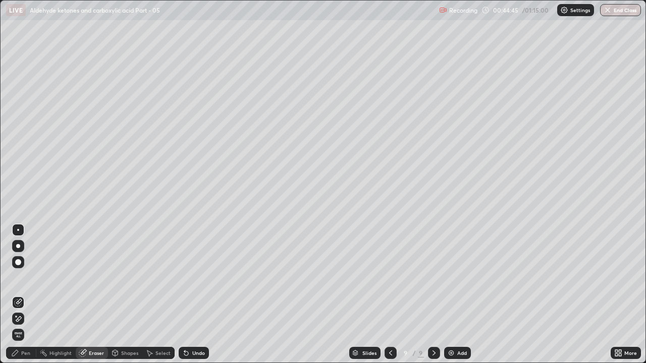
click at [27, 277] on div "Pen" at bounding box center [25, 353] width 9 height 5
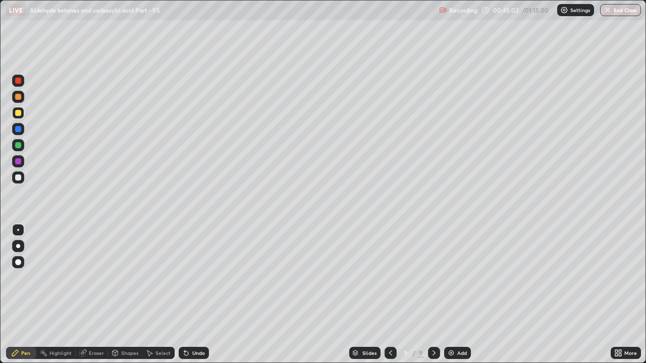
click at [24, 144] on div at bounding box center [18, 145] width 12 height 12
click at [18, 111] on div at bounding box center [18, 113] width 6 height 6
click at [22, 83] on div at bounding box center [18, 81] width 12 height 12
click at [90, 277] on div "Eraser" at bounding box center [96, 353] width 15 height 5
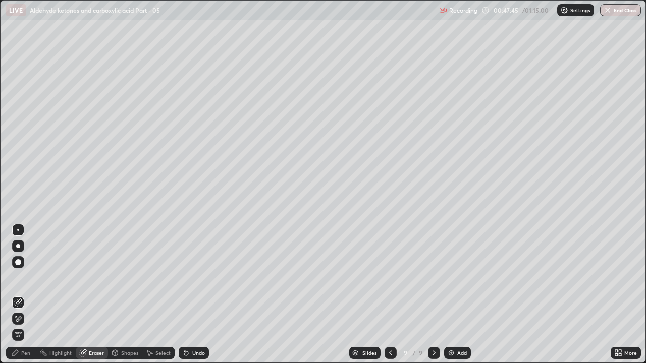
click at [25, 277] on div "Pen" at bounding box center [25, 353] width 9 height 5
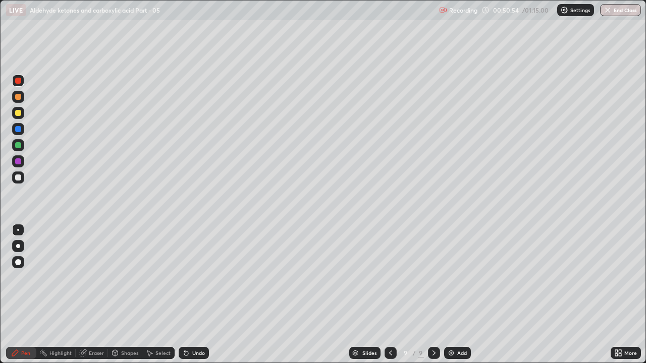
click at [448, 277] on img at bounding box center [451, 353] width 8 height 8
click at [18, 178] on div at bounding box center [18, 178] width 6 height 6
click at [20, 111] on div at bounding box center [18, 113] width 6 height 6
click at [22, 99] on div at bounding box center [18, 97] width 12 height 12
click at [19, 143] on div at bounding box center [18, 145] width 6 height 6
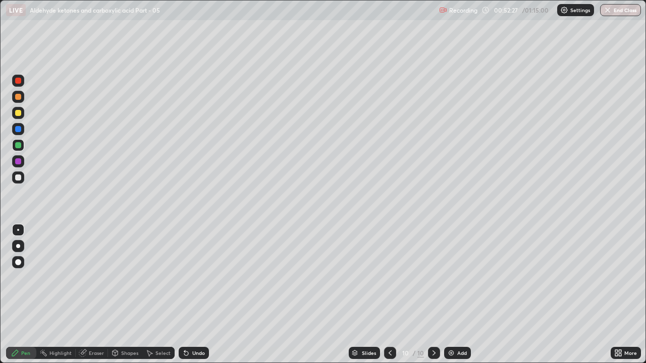
click at [93, 277] on div "Eraser" at bounding box center [96, 353] width 15 height 5
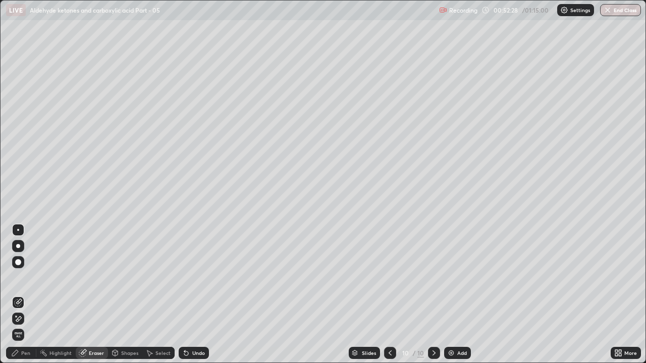
click at [26, 277] on div "Pen" at bounding box center [21, 353] width 30 height 12
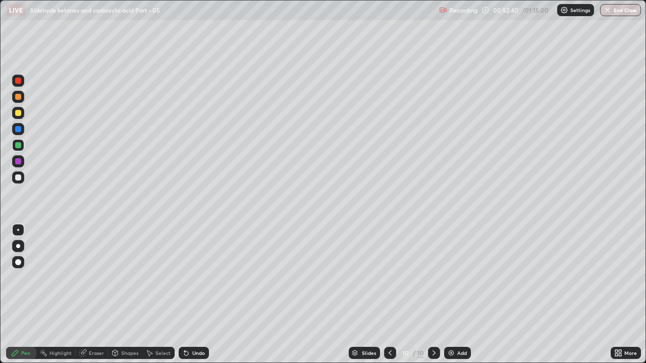
click at [19, 130] on div at bounding box center [18, 129] width 6 height 6
click at [18, 146] on div at bounding box center [18, 145] width 6 height 6
click at [92, 277] on div "Eraser" at bounding box center [92, 353] width 32 height 12
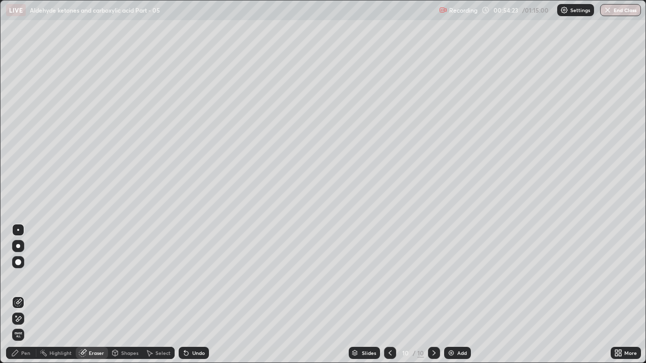
click at [26, 277] on div "Pen" at bounding box center [25, 353] width 9 height 5
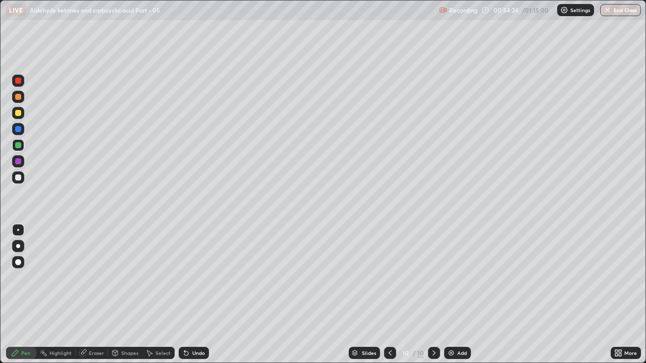
click at [19, 81] on div at bounding box center [18, 81] width 6 height 6
click at [458, 277] on div "Add" at bounding box center [462, 353] width 10 height 5
click at [19, 178] on div at bounding box center [18, 178] width 6 height 6
click at [95, 277] on div "Eraser" at bounding box center [92, 353] width 32 height 12
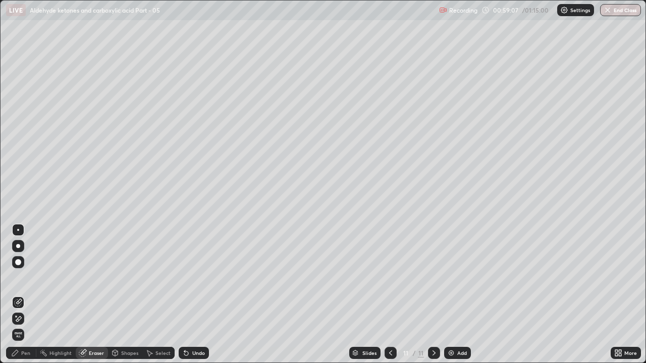
click at [29, 277] on div "Pen" at bounding box center [25, 353] width 9 height 5
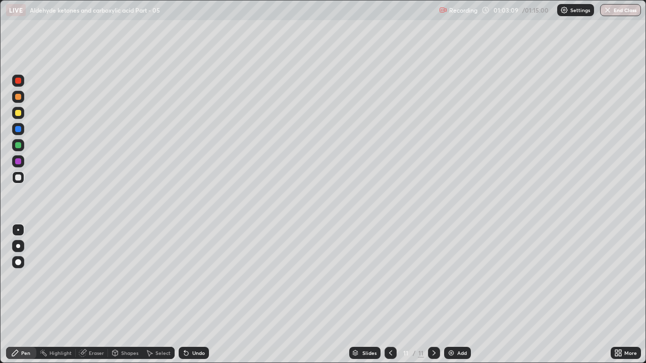
click at [395, 277] on div at bounding box center [390, 353] width 12 height 12
click at [90, 277] on div "Eraser" at bounding box center [92, 353] width 32 height 12
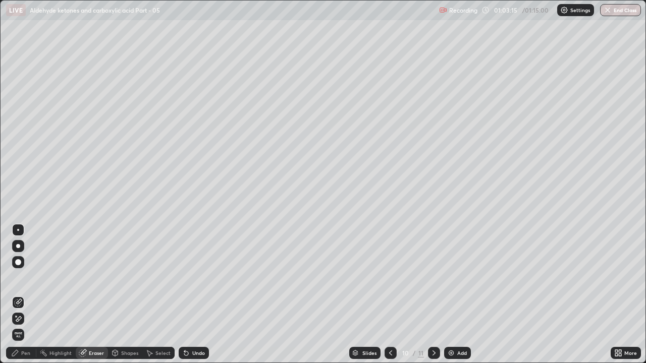
click at [23, 277] on div "Pen" at bounding box center [25, 353] width 9 height 5
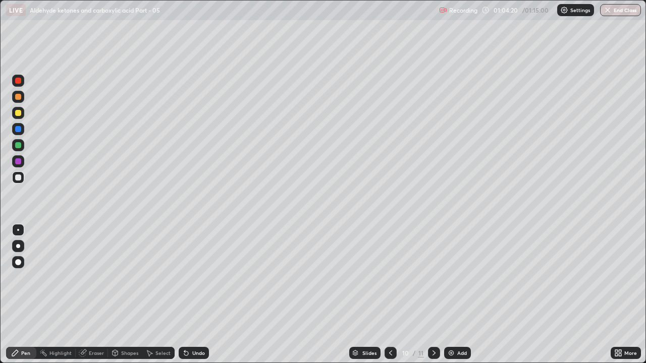
click at [432, 277] on icon at bounding box center [433, 353] width 3 height 5
click at [98, 277] on div "Eraser" at bounding box center [96, 353] width 15 height 5
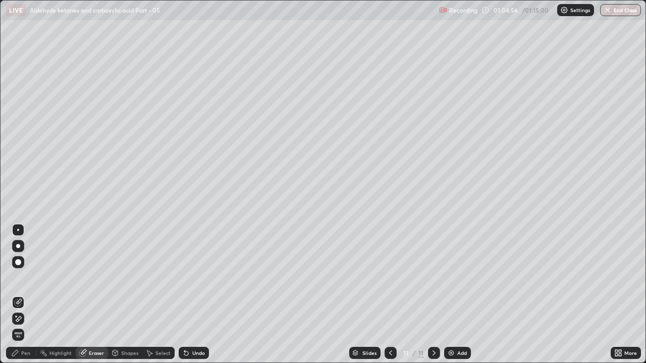
click at [23, 277] on div "Pen" at bounding box center [25, 353] width 9 height 5
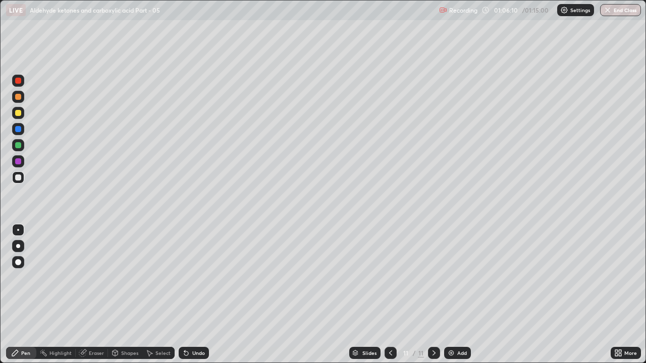
click at [431, 277] on icon at bounding box center [434, 353] width 8 height 8
click at [394, 277] on div at bounding box center [390, 353] width 12 height 12
click at [428, 277] on div at bounding box center [434, 353] width 12 height 12
click at [19, 81] on div at bounding box center [18, 81] width 6 height 6
click at [395, 277] on div at bounding box center [390, 353] width 12 height 12
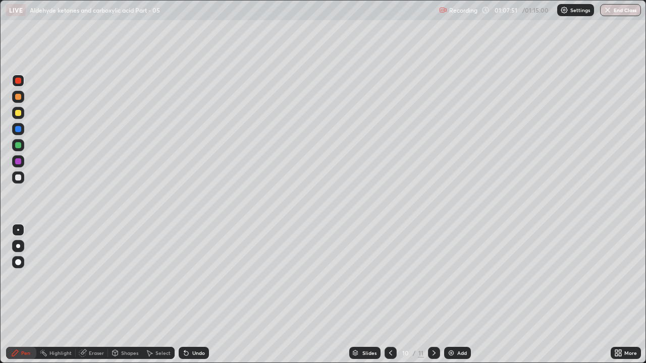
click at [395, 277] on div at bounding box center [390, 353] width 12 height 12
click at [433, 277] on icon at bounding box center [434, 353] width 8 height 8
click at [433, 277] on icon at bounding box center [433, 353] width 3 height 5
click at [622, 13] on button "End Class" at bounding box center [621, 10] width 40 height 12
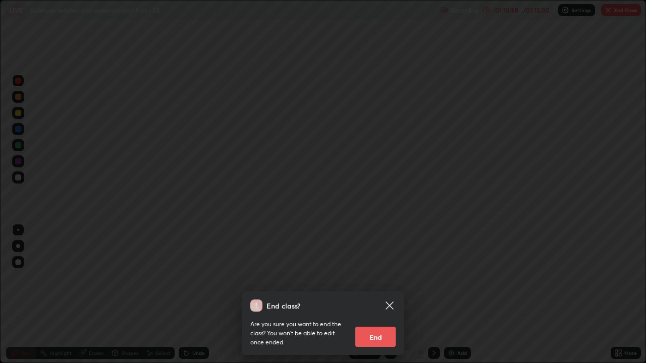
click at [389, 277] on button "End" at bounding box center [375, 337] width 40 height 20
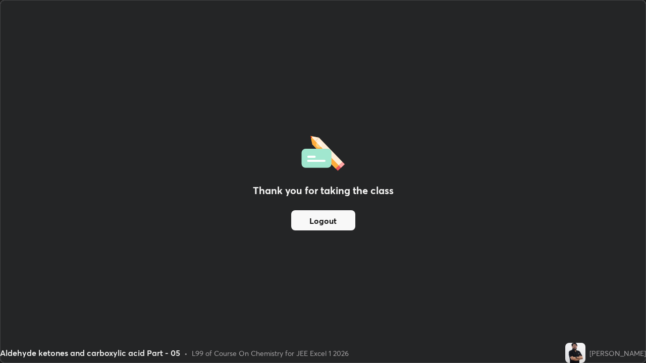
click at [323, 222] on button "Logout" at bounding box center [323, 220] width 64 height 20
